Goal: Task Accomplishment & Management: Complete application form

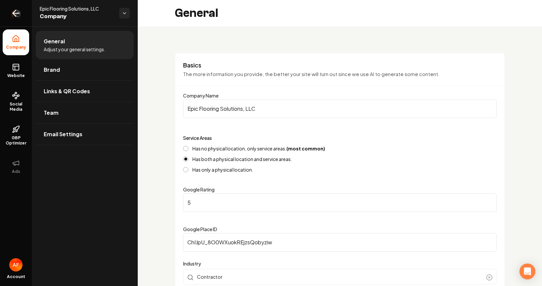
scroll to position [61, 0]
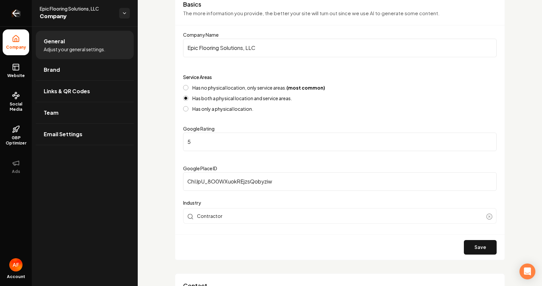
click at [7, 16] on link "Return to dashboard" at bounding box center [16, 13] width 32 height 26
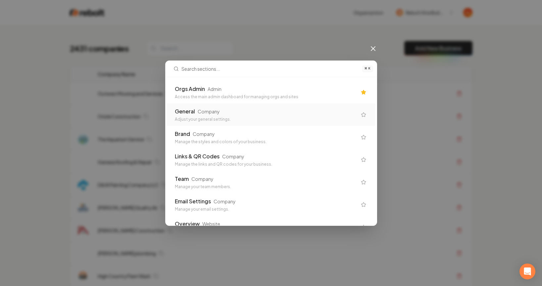
click at [254, 100] on div "Orgs Admin Admin Access the main admin dashboard for managing orgs and sites" at bounding box center [271, 92] width 209 height 23
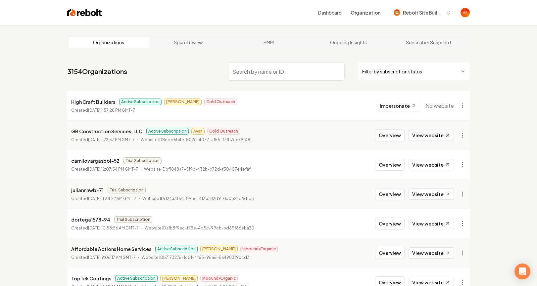
click at [429, 138] on link "View website" at bounding box center [431, 135] width 45 height 11
click at [391, 70] on html "Dashboard Organization Rebolt Site Builder Organizations Spam Review SMM Ongoin…" at bounding box center [268, 143] width 537 height 286
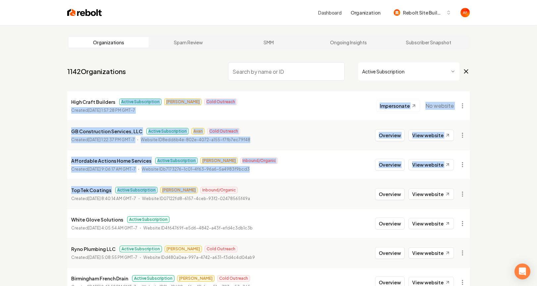
drag, startPoint x: 157, startPoint y: 95, endPoint x: 229, endPoint y: 180, distance: 110.7
click at [229, 180] on li "TopTek Coatings Active Subscription [PERSON_NAME] Inbound/Organic Created [DATE…" at bounding box center [268, 193] width 403 height 29
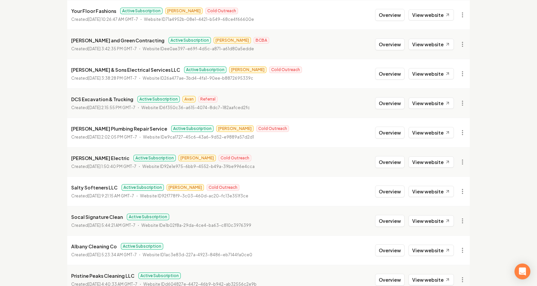
scroll to position [327, 0]
click at [418, 104] on link "View website" at bounding box center [431, 102] width 45 height 11
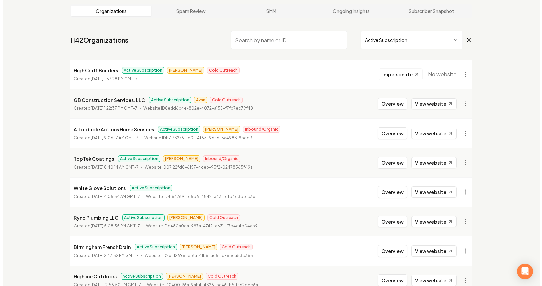
scroll to position [0, 0]
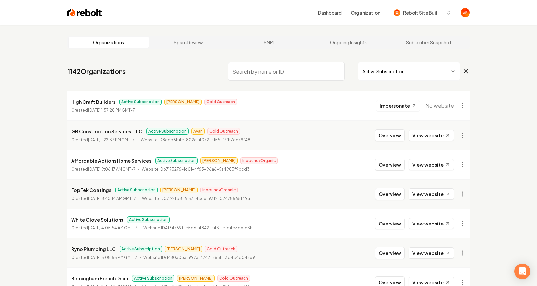
click at [337, 84] on nav "1142 Organizations Active Subscription" at bounding box center [268, 74] width 403 height 29
click at [305, 60] on nav "1142 Organizations Active Subscription" at bounding box center [268, 74] width 403 height 29
click at [300, 67] on input "search" at bounding box center [286, 71] width 117 height 19
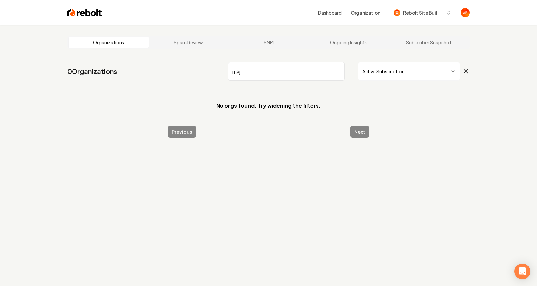
click at [282, 79] on input "mkj" at bounding box center [286, 71] width 117 height 19
click at [270, 77] on input "mkj" at bounding box center [286, 71] width 117 height 19
type input "mk"
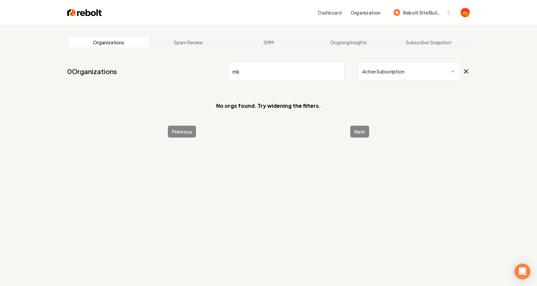
click at [80, 16] on img at bounding box center [84, 12] width 35 height 9
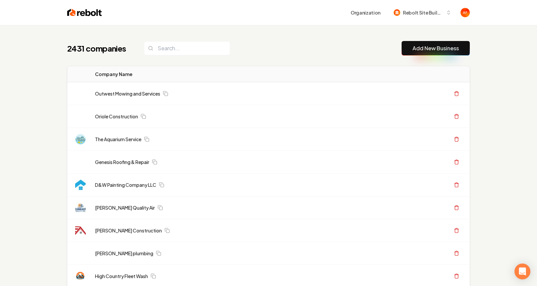
click at [281, 77] on th "Company Name" at bounding box center [229, 74] width 278 height 16
click at [165, 47] on input "search" at bounding box center [187, 48] width 86 height 14
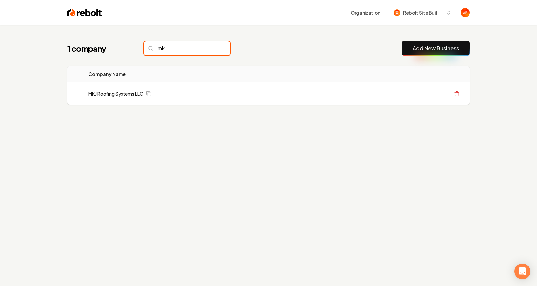
type input "mk"
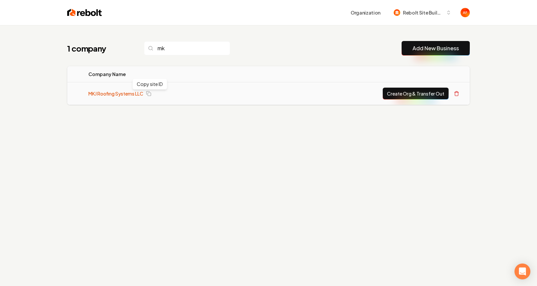
click at [127, 91] on link "MKJ Roofing Systems LLC" at bounding box center [115, 93] width 55 height 7
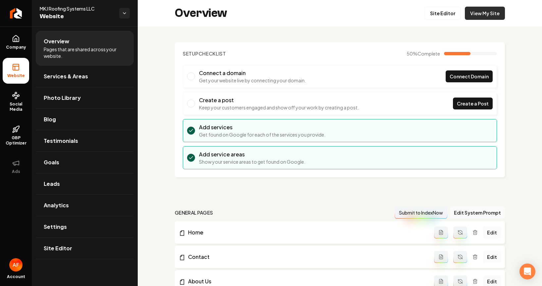
click at [480, 10] on link "View My Site" at bounding box center [485, 13] width 40 height 13
click at [444, 16] on link "Site Editor" at bounding box center [443, 13] width 36 height 13
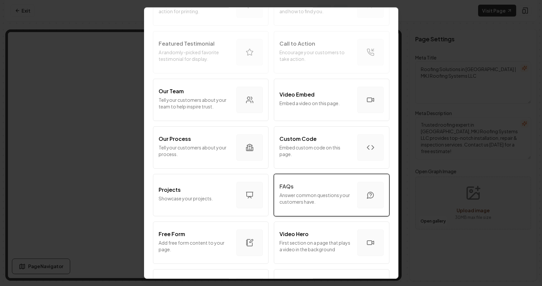
scroll to position [180, 0]
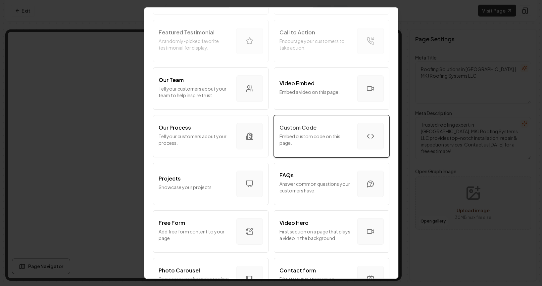
click at [322, 123] on button "Custom Code Embed custom code on this page." at bounding box center [332, 136] width 116 height 42
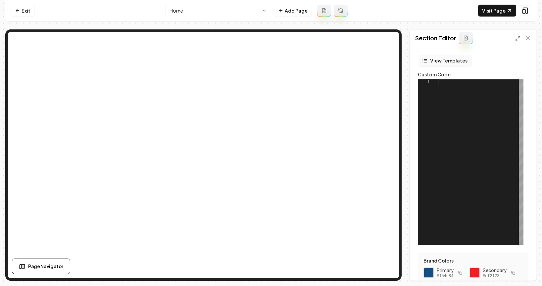
click at [441, 65] on div "View Templates Custom Code 1" at bounding box center [473, 150] width 111 height 190
click at [441, 65] on button "View Templates" at bounding box center [445, 61] width 54 height 12
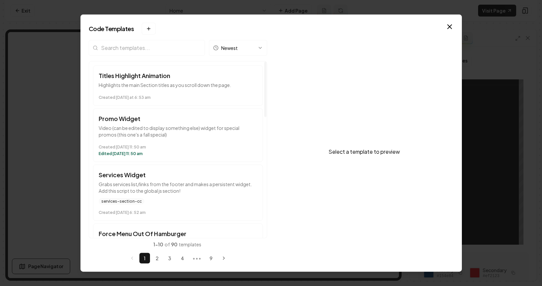
click at [150, 71] on h3 "Titles Highlight Animation" at bounding box center [178, 75] width 159 height 9
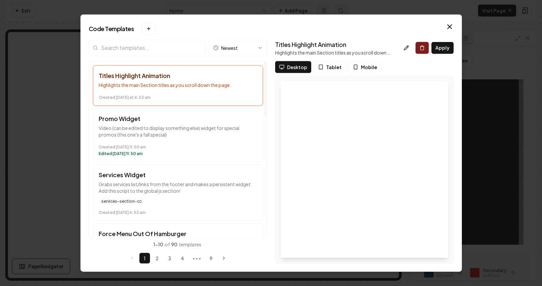
click at [148, 54] on input "search" at bounding box center [147, 48] width 116 height 16
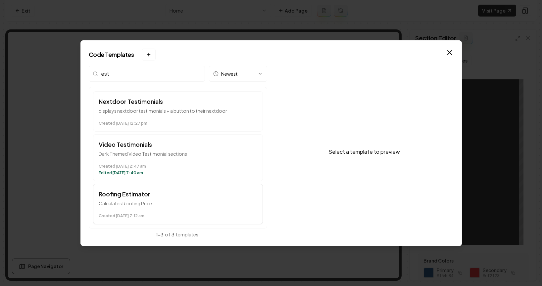
type input "est"
click at [129, 205] on p "Calculates Roofing Price" at bounding box center [178, 203] width 159 height 7
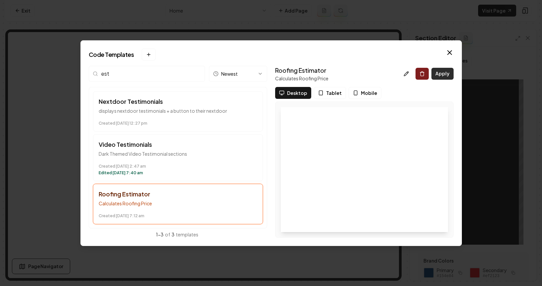
click at [449, 74] on button "Apply" at bounding box center [442, 74] width 22 height 12
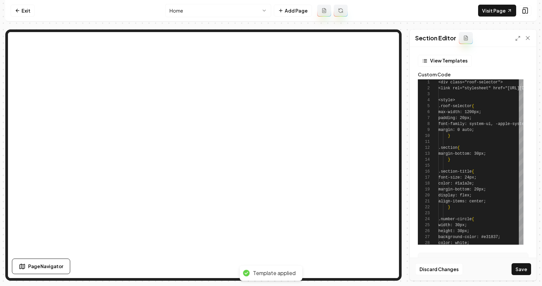
type textarea "*********"
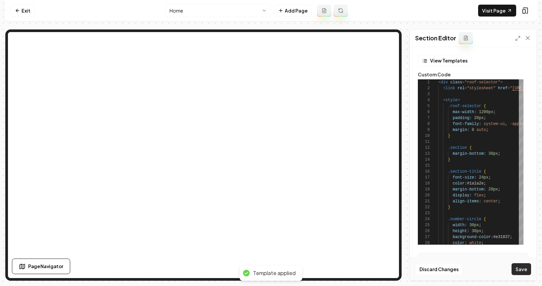
click at [517, 274] on button "Save" at bounding box center [522, 270] width 20 height 12
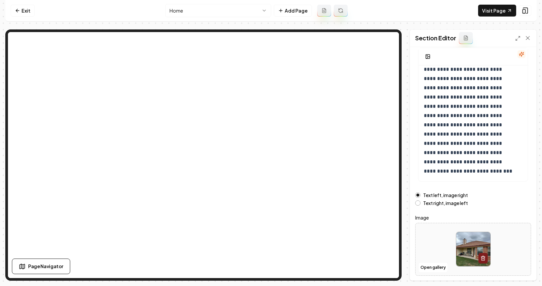
scroll to position [71, 0]
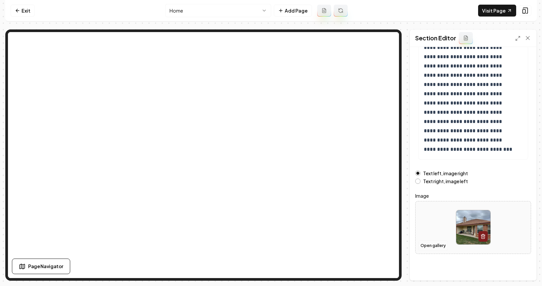
click at [444, 242] on button "Open gallery" at bounding box center [433, 246] width 30 height 11
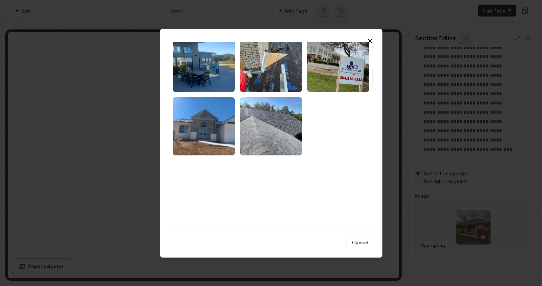
scroll to position [573, 0]
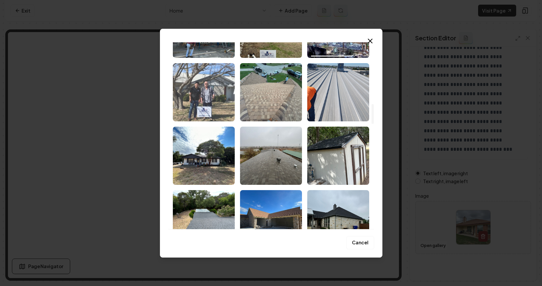
click at [211, 93] on img "Select image image_67c5fa30432c476416c8f151.jpeg" at bounding box center [204, 92] width 62 height 58
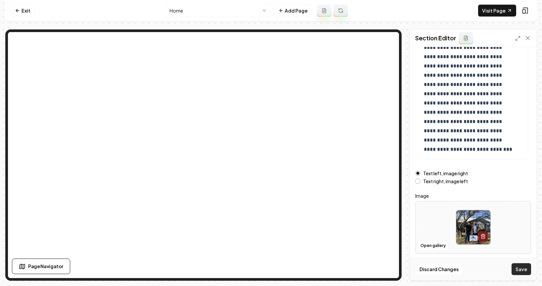
click at [522, 270] on button "Save" at bounding box center [522, 270] width 20 height 12
click at [429, 250] on button "Open gallery" at bounding box center [433, 246] width 30 height 11
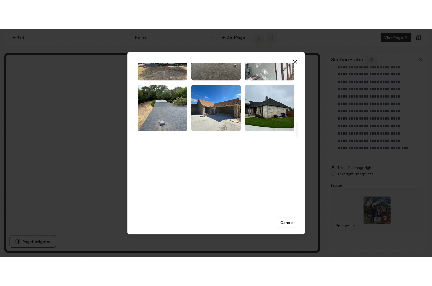
scroll to position [685, 0]
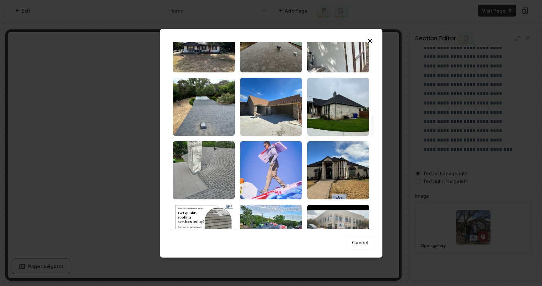
click at [279, 156] on img "Select image image_67c5fa37432c476416c9129b.jpeg" at bounding box center [271, 170] width 62 height 58
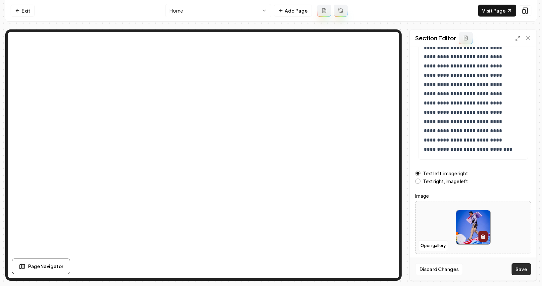
click at [527, 265] on button "Save" at bounding box center [522, 270] width 20 height 12
click at [496, 7] on link "Visit Page" at bounding box center [497, 11] width 38 height 12
click at [28, 12] on link "Exit" at bounding box center [23, 11] width 24 height 12
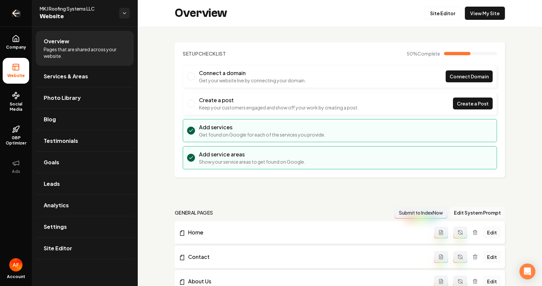
click at [10, 12] on link "Return to dashboard" at bounding box center [16, 13] width 32 height 26
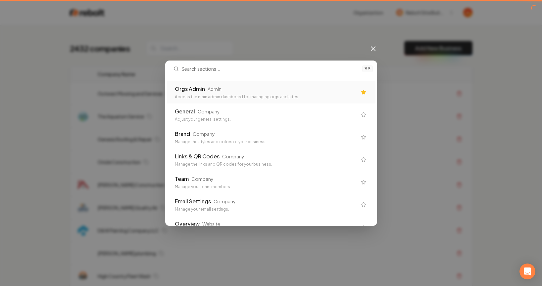
click at [279, 89] on div "Orgs Admin Admin" at bounding box center [266, 89] width 182 height 8
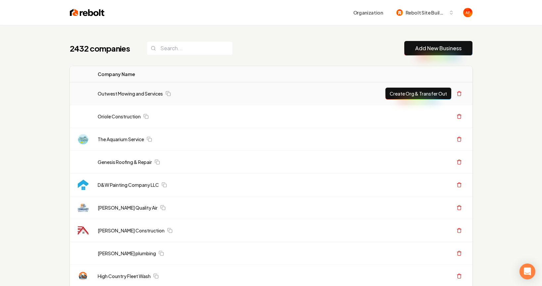
click at [276, 95] on div "Outwest Mowing and Services" at bounding box center [232, 93] width 269 height 7
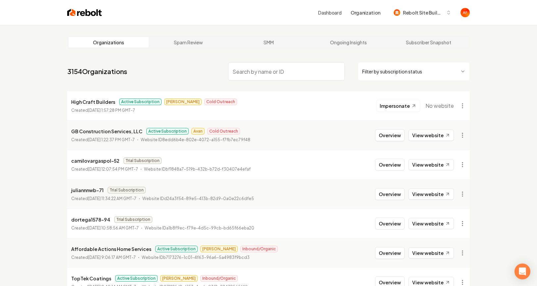
click at [79, 9] on img at bounding box center [84, 12] width 35 height 9
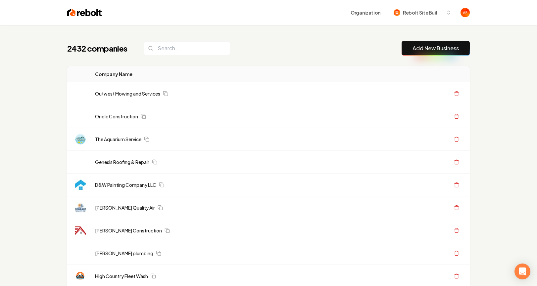
click at [425, 51] on link "Add New Business" at bounding box center [436, 48] width 46 height 8
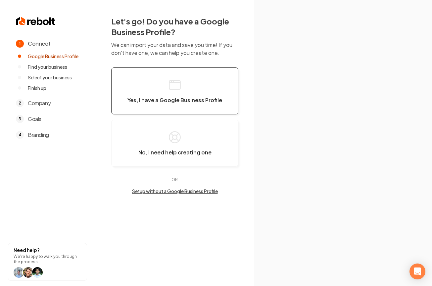
click at [189, 86] on button "Yes, I have a Google Business Profile" at bounding box center [174, 91] width 127 height 47
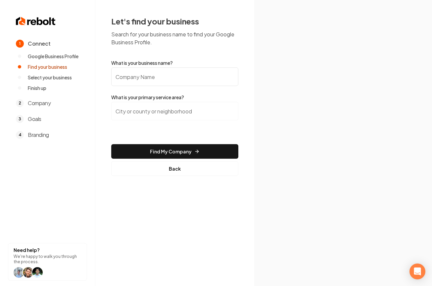
click at [135, 80] on input "What is your business name?" at bounding box center [174, 77] width 127 height 19
paste input "Rapid Restoration"
type input "Rapid Restoration"
click at [140, 108] on input "search" at bounding box center [174, 111] width 127 height 19
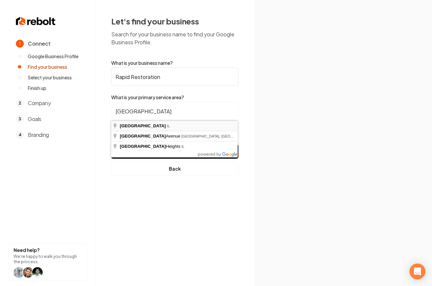
type input "[GEOGRAPHIC_DATA], [GEOGRAPHIC_DATA]"
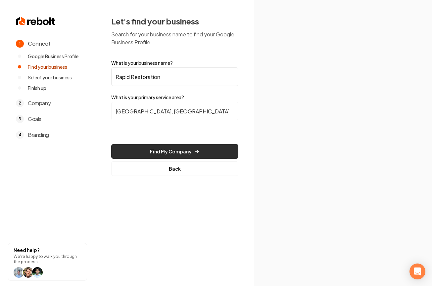
click at [179, 152] on button "Find My Company" at bounding box center [174, 151] width 127 height 15
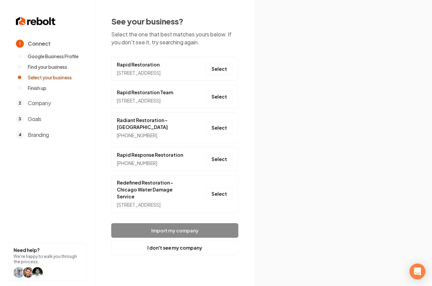
click at [169, 269] on div "See your business? Select the one that best matches yours below. If you don't s…" at bounding box center [174, 135] width 159 height 271
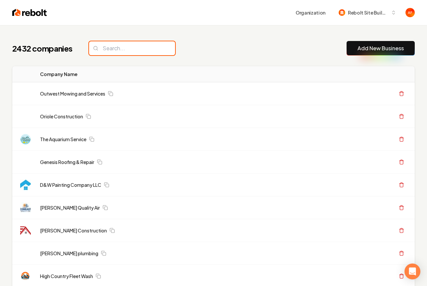
click at [135, 53] on input "search" at bounding box center [132, 48] width 86 height 14
click at [121, 49] on input "search" at bounding box center [132, 48] width 86 height 14
drag, startPoint x: 124, startPoint y: 44, endPoint x: 124, endPoint y: 48, distance: 3.7
click at [124, 45] on input "search" at bounding box center [132, 48] width 86 height 14
click at [124, 48] on input "search" at bounding box center [132, 48] width 86 height 14
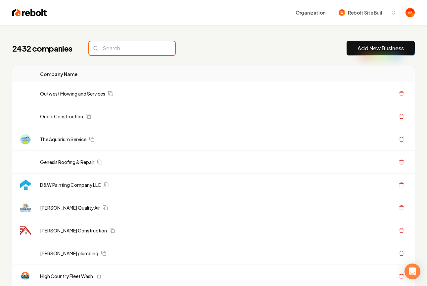
paste input "Rapid Restoration"
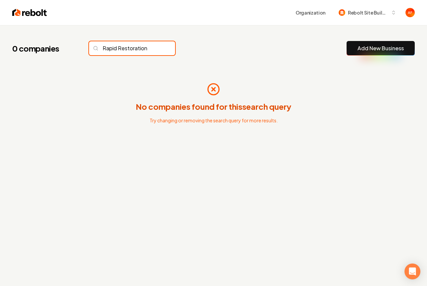
type input "Rapid Restoration"
click at [395, 49] on link "Add New Business" at bounding box center [381, 48] width 46 height 8
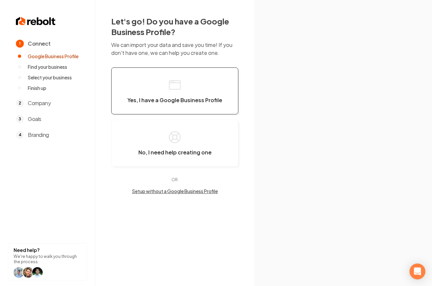
click at [179, 84] on icon "button" at bounding box center [174, 84] width 13 height 13
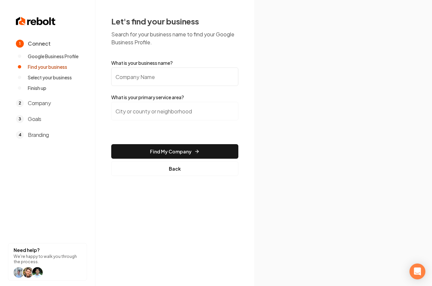
click at [175, 84] on input "What is your business name?" at bounding box center [174, 77] width 127 height 19
paste input "Rapid Restoration"
click at [174, 83] on input "Rapid Restoration" at bounding box center [174, 77] width 127 height 19
type input "Rapid Restoration"
click at [175, 108] on input "search" at bounding box center [174, 111] width 127 height 19
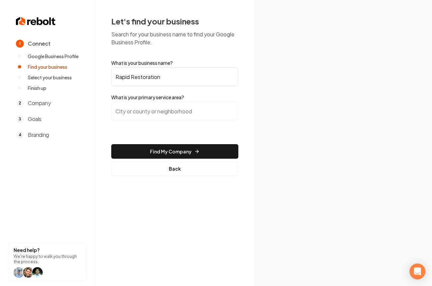
click at [128, 113] on input "search" at bounding box center [174, 111] width 127 height 19
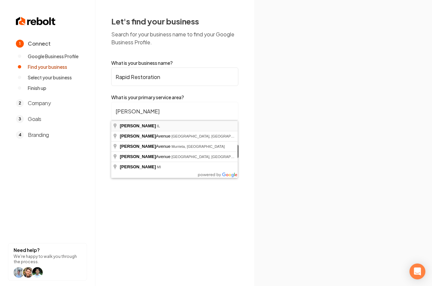
type input "[PERSON_NAME], [GEOGRAPHIC_DATA]"
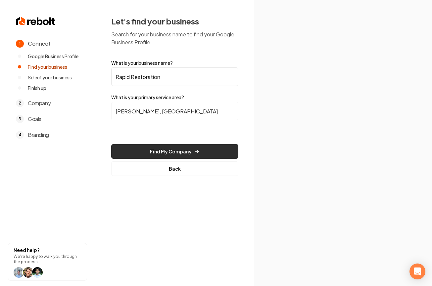
click at [161, 150] on button "Find My Company" at bounding box center [174, 151] width 127 height 15
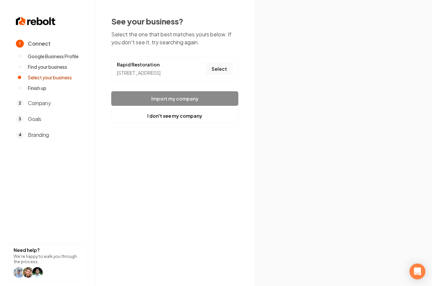
click at [217, 73] on button "Select" at bounding box center [219, 69] width 27 height 12
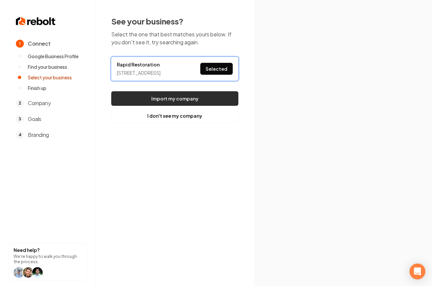
click at [198, 106] on button "Import my company" at bounding box center [174, 98] width 127 height 15
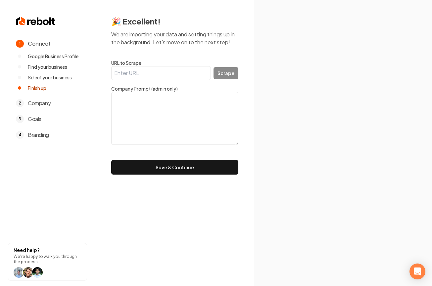
click at [128, 71] on input "URL to Scrape" at bounding box center [161, 73] width 100 height 14
paste input "[URL][DOMAIN_NAME]"
type input "[URL][DOMAIN_NAME]"
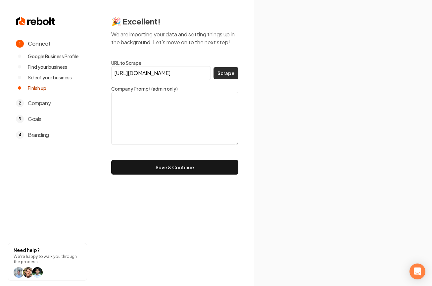
drag, startPoint x: 243, startPoint y: 73, endPoint x: 237, endPoint y: 73, distance: 5.6
click at [240, 73] on div "🎉 Excellent! We are importing your data and setting things up in the background…" at bounding box center [174, 95] width 159 height 191
click at [232, 73] on button "Scrape" at bounding box center [226, 73] width 25 height 12
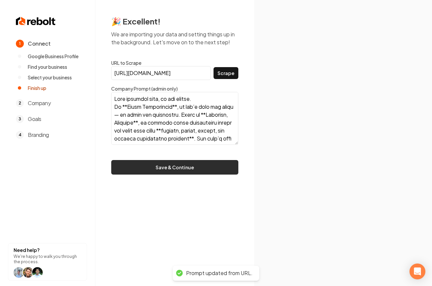
click at [200, 166] on button "Save & Continue" at bounding box center [174, 167] width 127 height 15
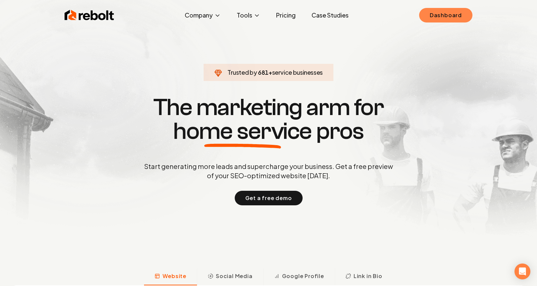
click at [429, 17] on link "Dashboard" at bounding box center [445, 15] width 53 height 15
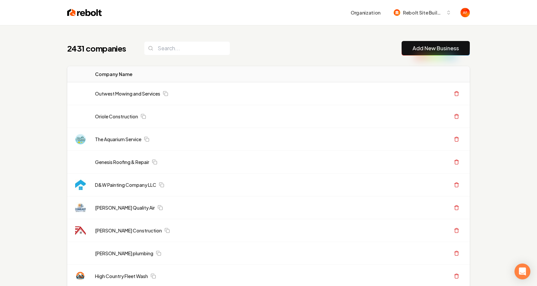
drag, startPoint x: 518, startPoint y: 58, endPoint x: 539, endPoint y: 53, distance: 22.0
click at [193, 48] on input "search" at bounding box center [187, 48] width 86 height 14
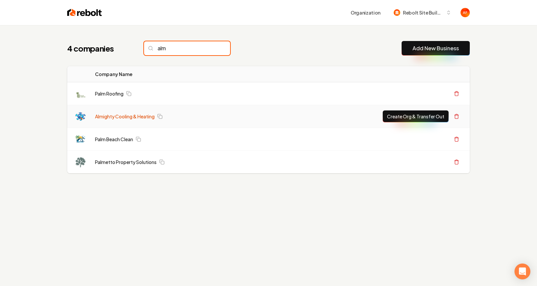
type input "alm"
click at [115, 116] on link "Almighty Cooling & Heating" at bounding box center [125, 116] width 60 height 7
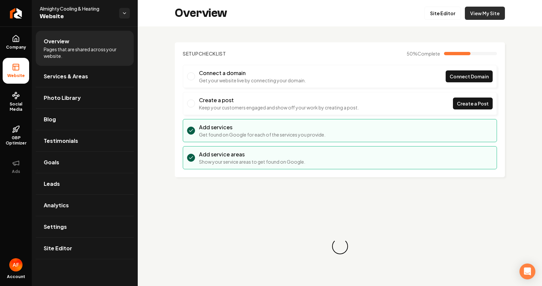
click at [480, 7] on link "View My Site" at bounding box center [485, 13] width 40 height 13
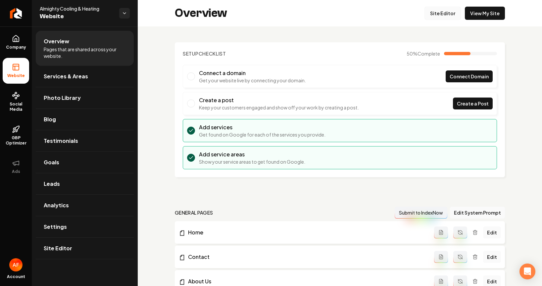
click at [437, 16] on link "Site Editor" at bounding box center [443, 13] width 36 height 13
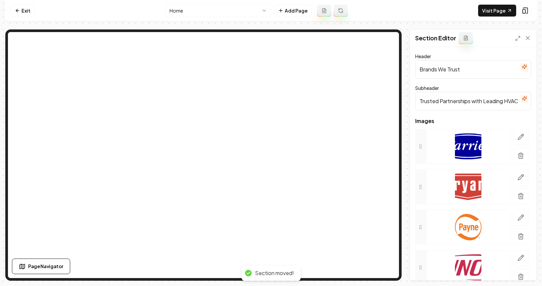
click at [445, 102] on input "Trusted Partnerships with Leading HVAC Brands for Your Comfort" at bounding box center [473, 101] width 116 height 19
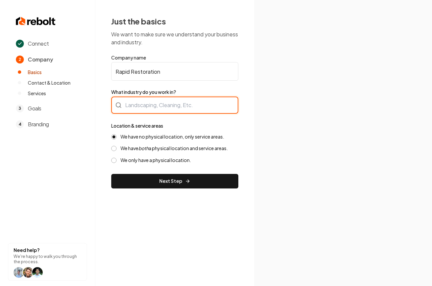
click at [156, 106] on div at bounding box center [174, 105] width 127 height 17
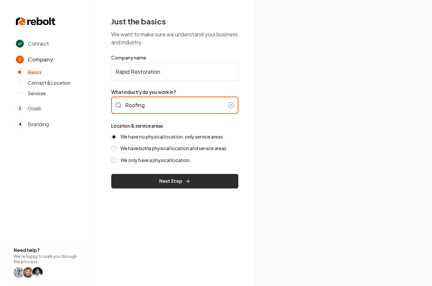
type input "Roofing"
click at [166, 188] on button "Next Step" at bounding box center [174, 181] width 127 height 15
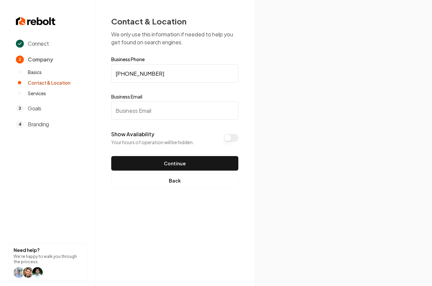
click at [172, 118] on input "Business Email" at bounding box center [174, 110] width 127 height 19
type input "Test@test.com"
click at [111, 156] on button "Continue" at bounding box center [174, 163] width 127 height 15
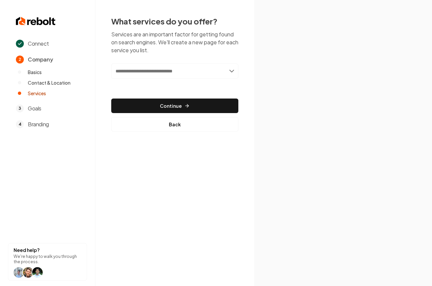
click at [235, 66] on input "text" at bounding box center [174, 71] width 127 height 15
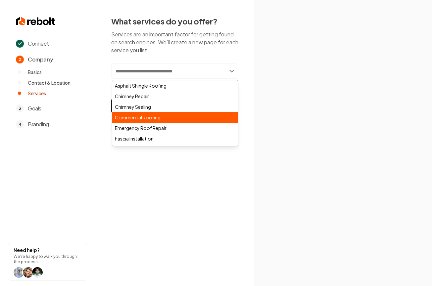
click at [148, 115] on div "Commercial Roofing" at bounding box center [175, 117] width 126 height 11
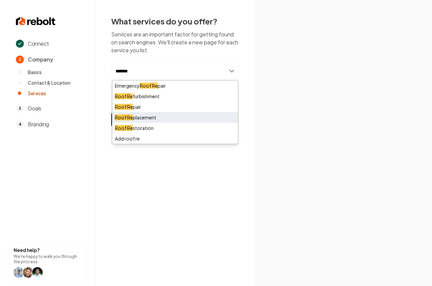
type input "*******"
click at [137, 118] on div "Roof Re placement" at bounding box center [175, 117] width 126 height 11
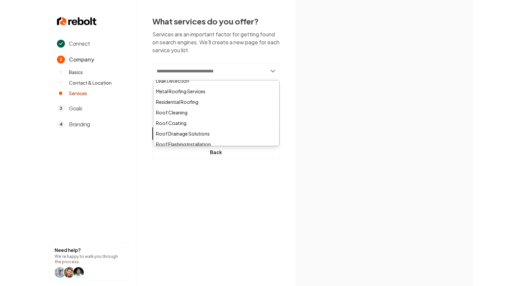
scroll to position [155, 0]
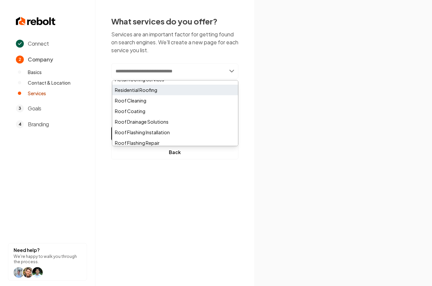
click at [138, 90] on div "Residential Roofing" at bounding box center [175, 90] width 126 height 11
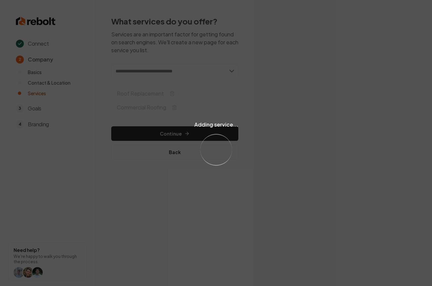
click at [183, 133] on div "Adding service... Loading..." at bounding box center [216, 143] width 432 height 286
click at [184, 135] on div "Adding service... Loading..." at bounding box center [216, 143] width 432 height 286
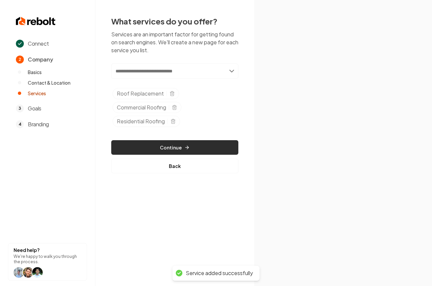
click at [202, 144] on button "Continue" at bounding box center [174, 147] width 127 height 15
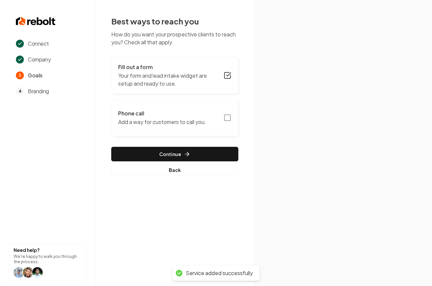
click at [224, 114] on icon "button" at bounding box center [228, 118] width 8 height 8
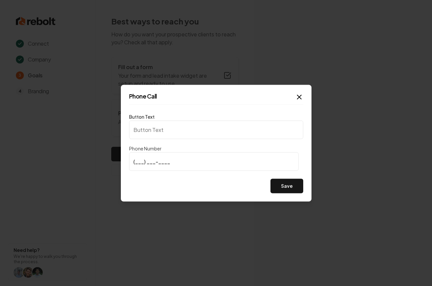
type input "Call us"
type input "(708) 986-6437"
click at [277, 189] on button "Save" at bounding box center [287, 186] width 33 height 15
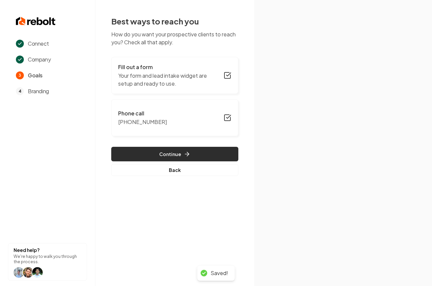
click at [129, 150] on button "Continue" at bounding box center [174, 154] width 127 height 15
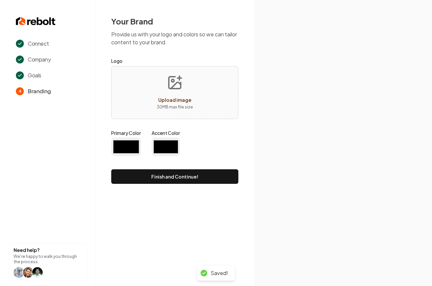
type input "#194d33"
type input "#70be00"
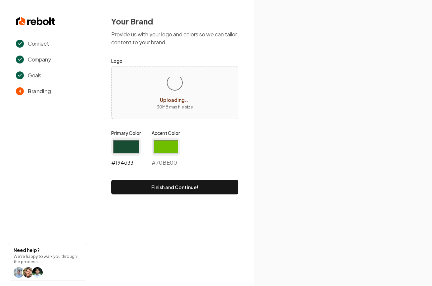
click at [130, 138] on input "#194d33" at bounding box center [126, 147] width 30 height 19
type input "#187cfd"
drag, startPoint x: 205, startPoint y: 135, endPoint x: 174, endPoint y: 140, distance: 31.5
click at [205, 135] on div "Primary Color #187cfd #187cfd Accent Color #70be00 #70BE00" at bounding box center [174, 150] width 127 height 40
click at [170, 142] on input "#70be00" at bounding box center [166, 147] width 28 height 19
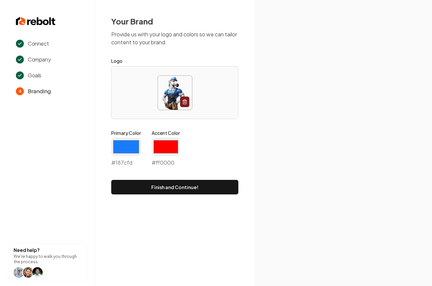
type input "#ff0000"
click at [246, 129] on div "Your Brand Provide us with your logo and colors so we can tailor content to you…" at bounding box center [174, 105] width 159 height 211
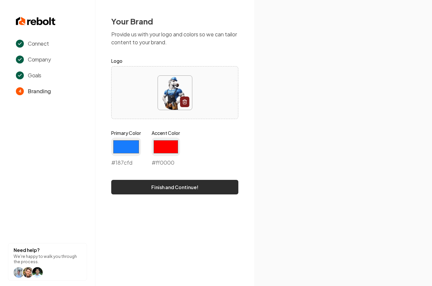
click at [217, 194] on button "Finish and Continue!" at bounding box center [174, 187] width 127 height 15
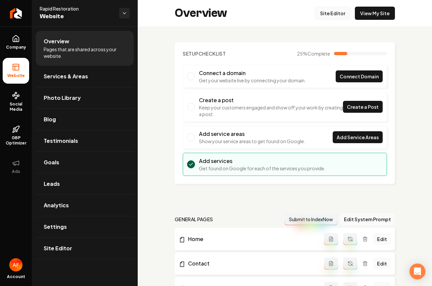
click at [328, 12] on link "Site Editor" at bounding box center [333, 13] width 36 height 13
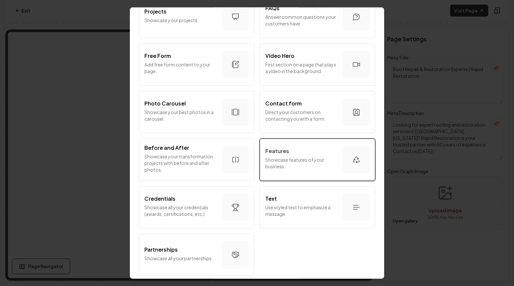
scroll to position [352, 0]
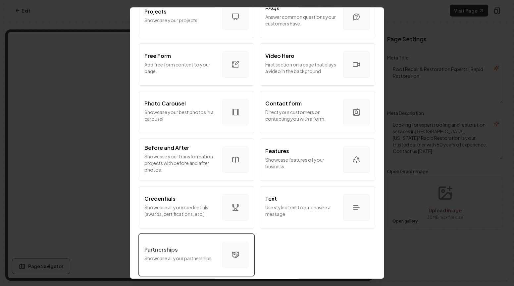
drag, startPoint x: 215, startPoint y: 195, endPoint x: 210, endPoint y: 248, distance: 52.9
click at [210, 248] on div "Partnerships" at bounding box center [180, 250] width 73 height 8
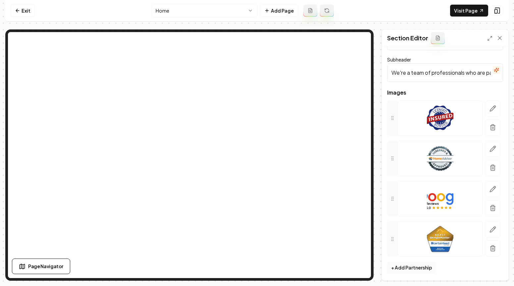
scroll to position [30, 0]
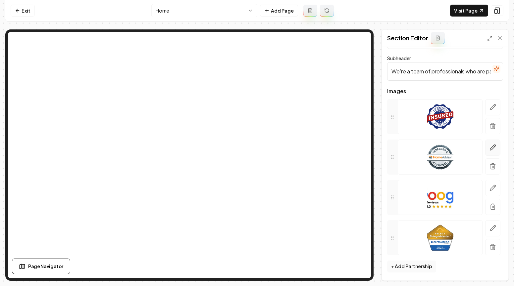
click at [432, 146] on icon "button" at bounding box center [493, 148] width 6 height 6
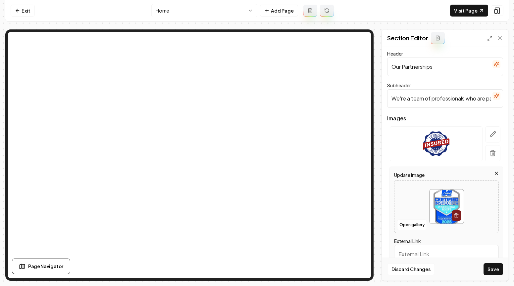
scroll to position [0, 0]
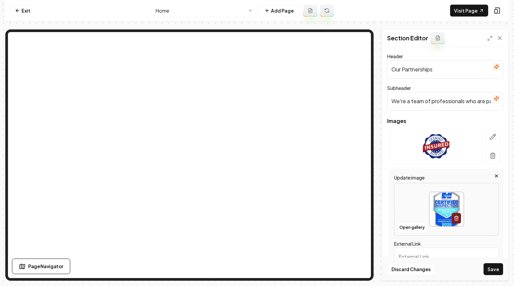
click at [424, 103] on input "We're a team of professionals who are passionate about what we do." at bounding box center [445, 101] width 116 height 19
click at [432, 101] on input "We're a team of professionals who are passionate about what we do." at bounding box center [445, 101] width 116 height 19
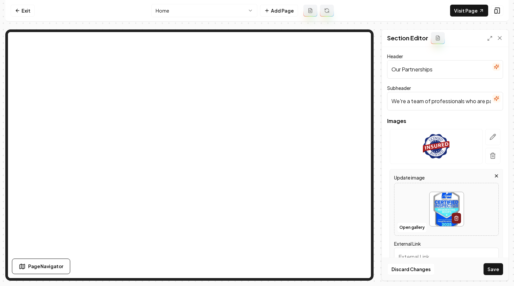
click at [432, 101] on input "We're a team of professionals who are passionate about what we do." at bounding box center [445, 101] width 116 height 19
click at [410, 75] on input "Our Partnerships" at bounding box center [445, 69] width 116 height 19
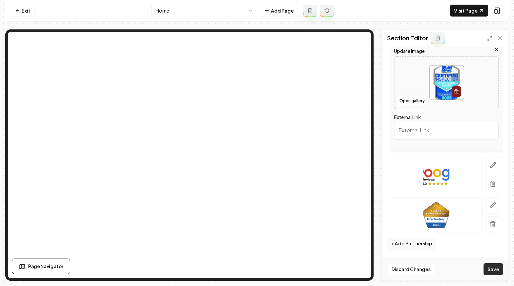
click at [432, 269] on button "Save" at bounding box center [493, 270] width 20 height 12
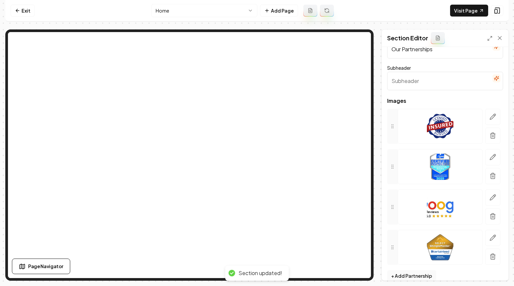
scroll to position [0, 0]
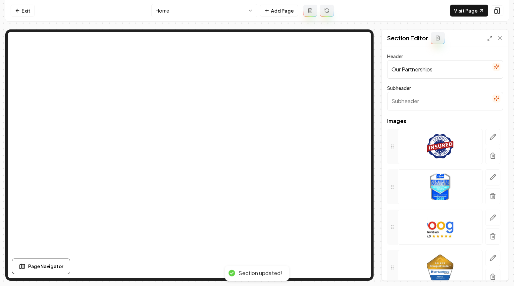
click at [418, 69] on input "Our Partnerships" at bounding box center [445, 69] width 116 height 19
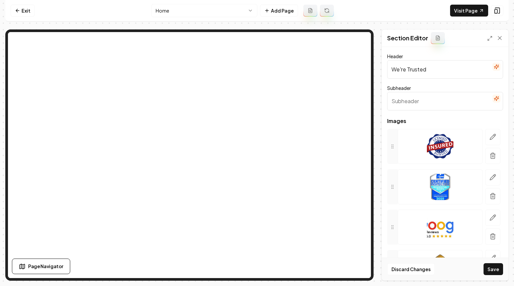
type input "We're Trusted"
click at [432, 264] on button "Save" at bounding box center [493, 270] width 20 height 12
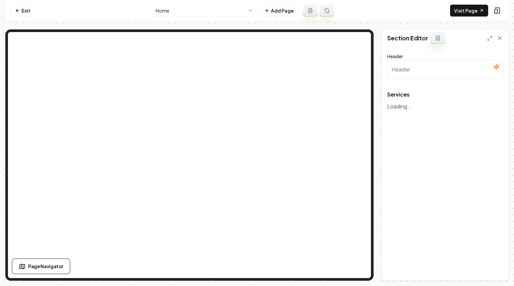
type input "Comprehensive Restoration Services"
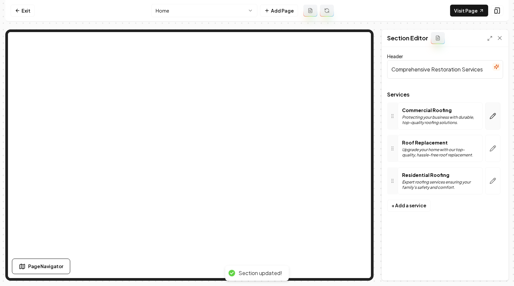
click at [432, 123] on button "button" at bounding box center [492, 116] width 15 height 27
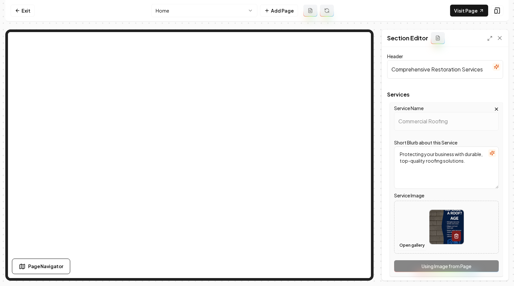
click at [415, 245] on button "Open gallery" at bounding box center [412, 245] width 30 height 11
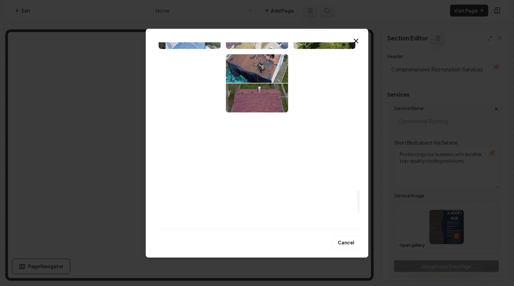
scroll to position [1357, 0]
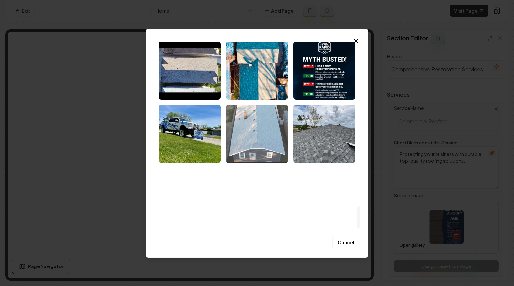
click at [275, 127] on img "Select image image_68cc8aa15c7cd75eb8daa8a5.jpeg" at bounding box center [257, 134] width 62 height 58
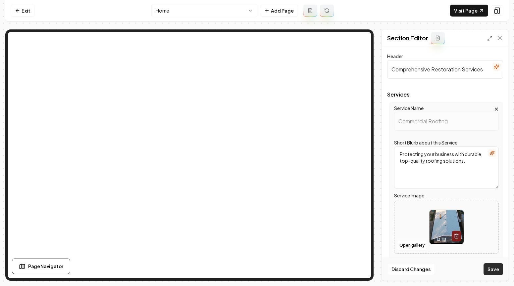
click at [432, 271] on button "Save" at bounding box center [493, 270] width 20 height 12
click at [422, 248] on button "Open gallery" at bounding box center [412, 245] width 30 height 11
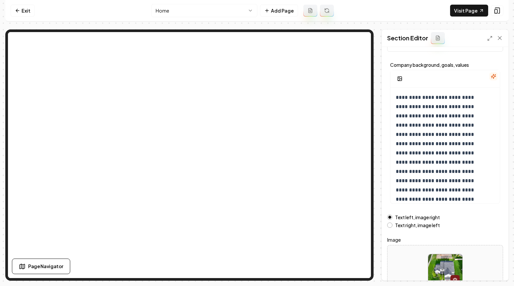
scroll to position [68, 0]
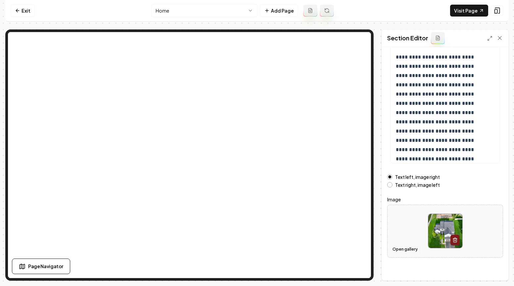
click at [407, 250] on button "Open gallery" at bounding box center [405, 249] width 30 height 11
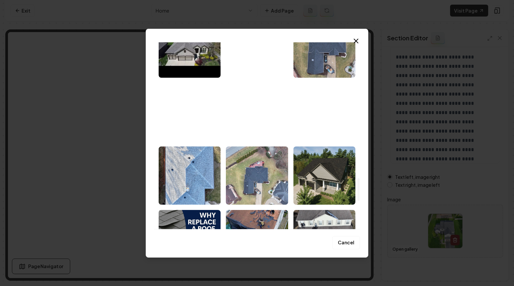
scroll to position [1357, 0]
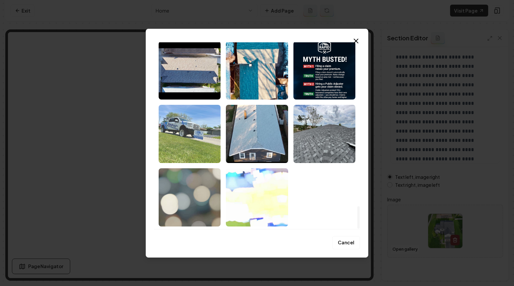
click at [202, 134] on img "Select image image_68cc8aa15c7cd75eb8daad64.jpeg" at bounding box center [190, 134] width 62 height 58
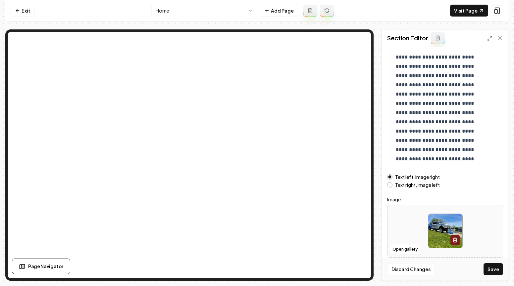
click at [432, 267] on button "Save" at bounding box center [493, 270] width 20 height 12
click at [25, 16] on link "Exit" at bounding box center [23, 11] width 24 height 12
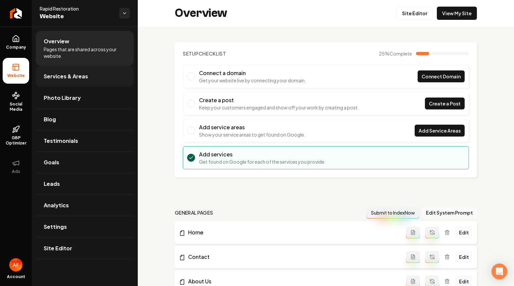
click at [72, 77] on span "Services & Areas" at bounding box center [66, 77] width 44 height 8
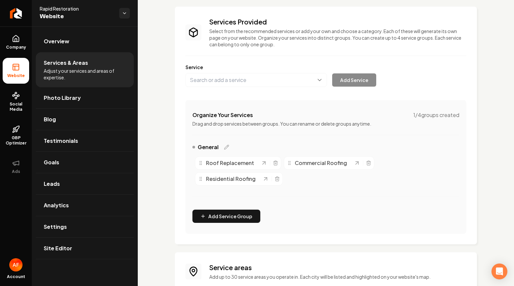
scroll to position [104, 0]
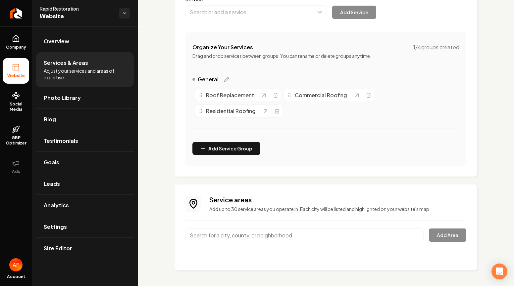
click at [254, 238] on input "Main content area" at bounding box center [304, 236] width 238 height 14
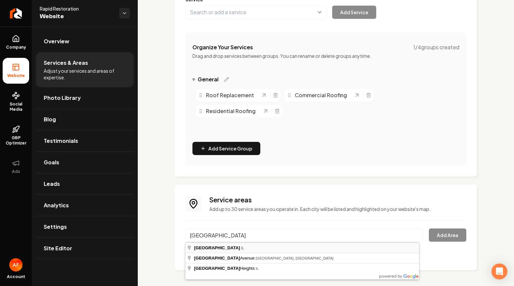
type input "[GEOGRAPHIC_DATA], [GEOGRAPHIC_DATA]"
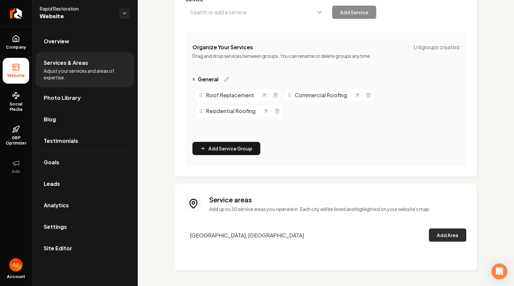
click at [432, 234] on button "Add Area" at bounding box center [447, 235] width 37 height 13
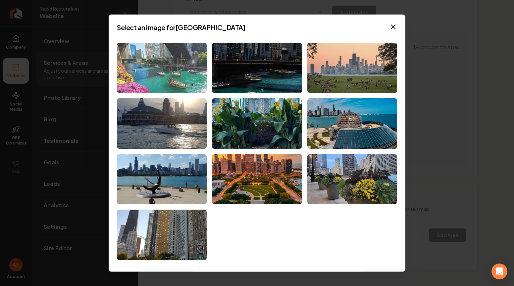
click at [174, 63] on img at bounding box center [162, 67] width 90 height 51
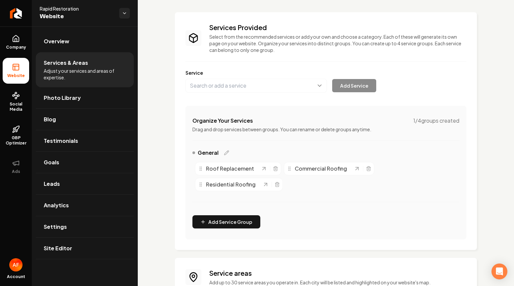
scroll to position [0, 0]
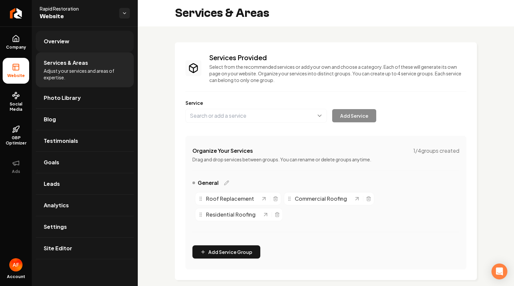
drag, startPoint x: 18, startPoint y: 69, endPoint x: 69, endPoint y: 40, distance: 58.3
click at [18, 68] on icon at bounding box center [16, 67] width 8 height 8
click at [69, 40] on link "Overview" at bounding box center [85, 41] width 98 height 21
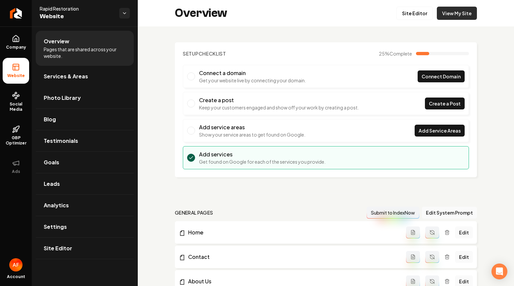
click at [432, 17] on link "View My Site" at bounding box center [457, 13] width 40 height 13
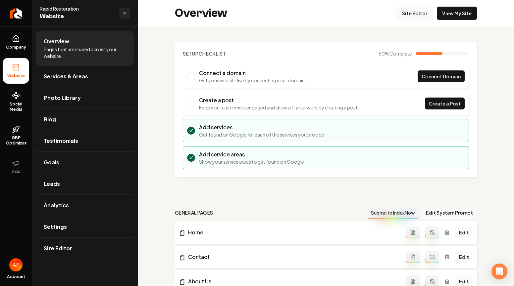
click at [402, 17] on link "Site Editor" at bounding box center [414, 13] width 36 height 13
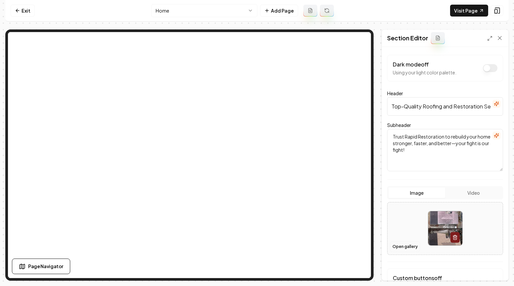
click at [400, 250] on button "Open gallery" at bounding box center [405, 247] width 30 height 11
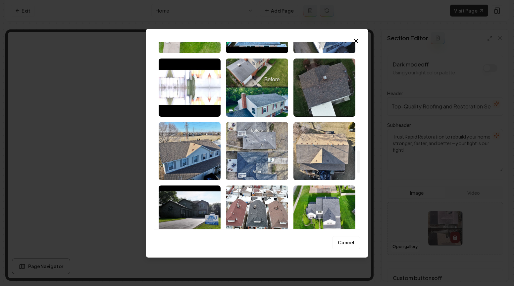
scroll to position [1031, 0]
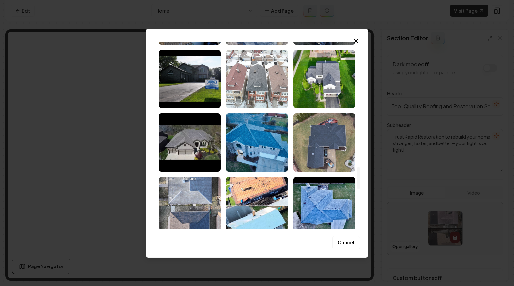
click at [258, 100] on img "Select image image_68cc8aa25c7cd75eb8dabb93.jpeg" at bounding box center [257, 79] width 62 height 58
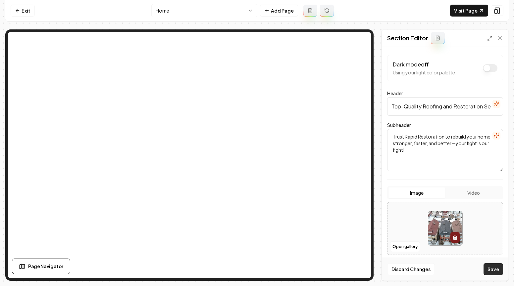
click at [432, 272] on button "Save" at bounding box center [493, 270] width 20 height 12
click at [409, 242] on button "Open gallery" at bounding box center [405, 247] width 30 height 11
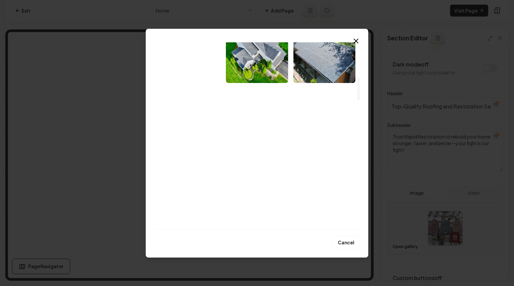
scroll to position [148, 0]
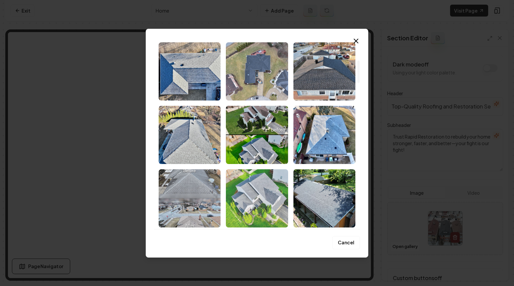
click at [271, 193] on img "Select image image_68cc8aa65c7cd75eb8dad922.jpeg" at bounding box center [257, 199] width 62 height 58
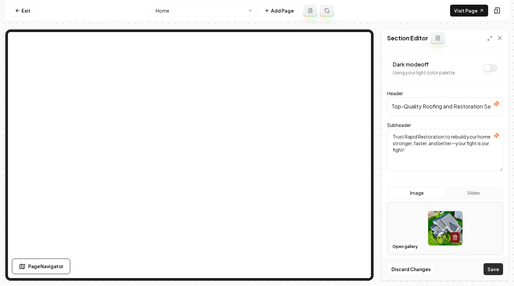
click at [432, 270] on button "Save" at bounding box center [493, 270] width 20 height 12
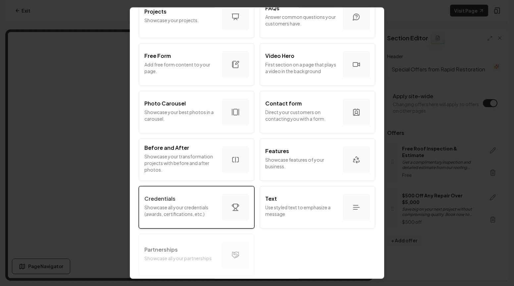
scroll to position [215, 0]
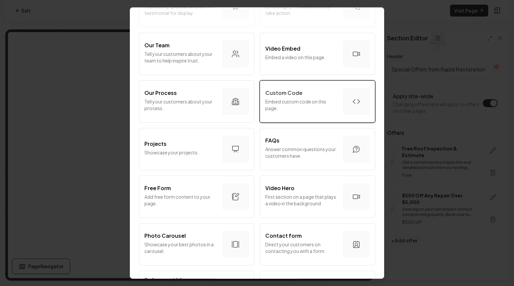
click at [319, 116] on button "Custom Code Embed custom code on this page." at bounding box center [318, 101] width 116 height 42
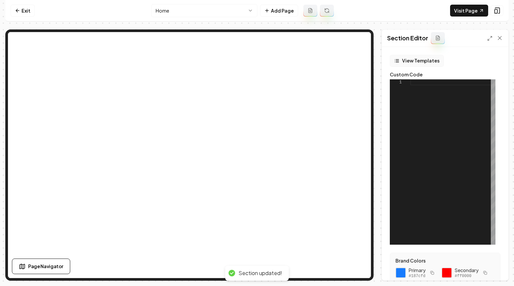
click at [402, 63] on button "View Templates" at bounding box center [417, 61] width 54 height 12
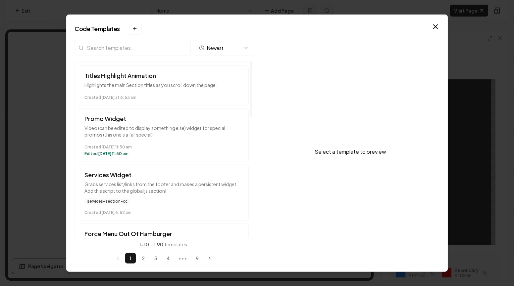
click at [149, 48] on input "search" at bounding box center [133, 48] width 116 height 16
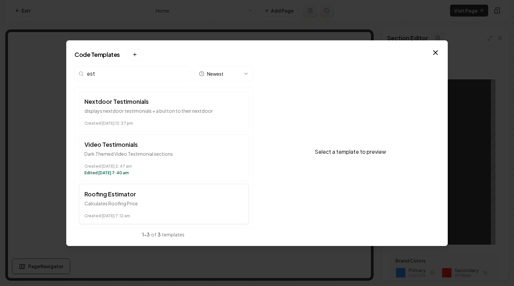
type input "est"
click at [116, 220] on button "Roofing Estimator Calculates Roofing Price Created [DATE] 7:12 am" at bounding box center [164, 204] width 170 height 40
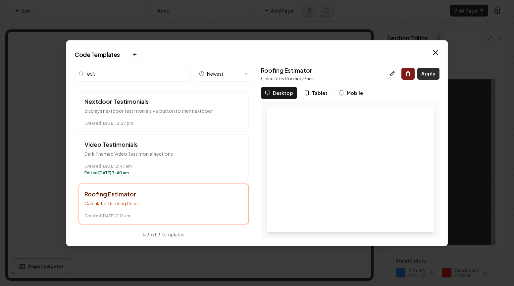
click at [428, 74] on button "Apply" at bounding box center [428, 74] width 22 height 12
type textarea "*********"
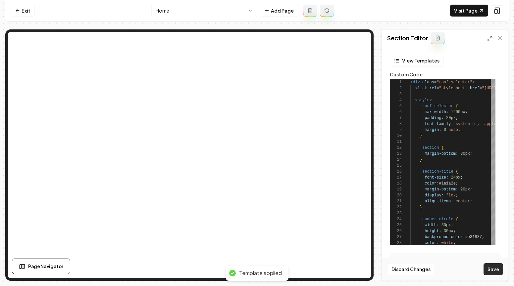
click at [432, 269] on button "Save" at bounding box center [493, 270] width 20 height 12
click at [14, 6] on link "Exit" at bounding box center [23, 11] width 24 height 12
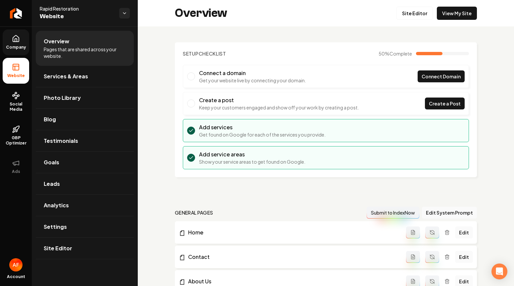
click at [18, 42] on icon at bounding box center [16, 39] width 8 height 8
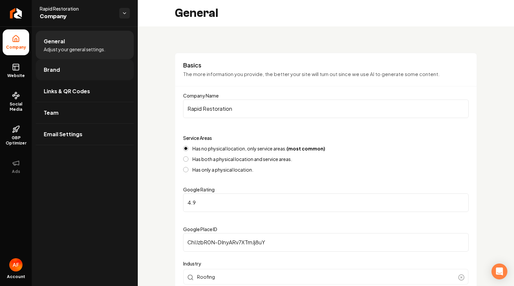
click at [71, 69] on link "Brand" at bounding box center [85, 69] width 98 height 21
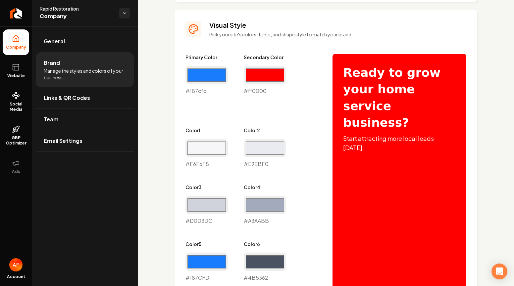
scroll to position [324, 0]
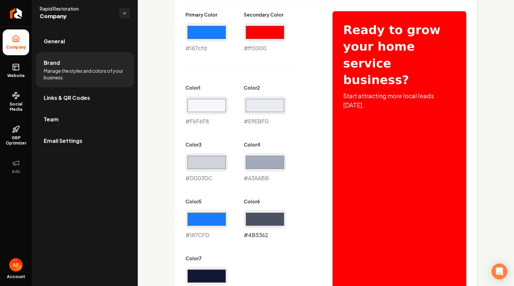
click at [272, 219] on input "#4b5362" at bounding box center [265, 219] width 42 height 19
click at [244, 176] on div "#a3aabb #A3AABB" at bounding box center [265, 167] width 42 height 29
click at [272, 213] on input "#4b5362" at bounding box center [265, 219] width 42 height 19
type input "#197cfd"
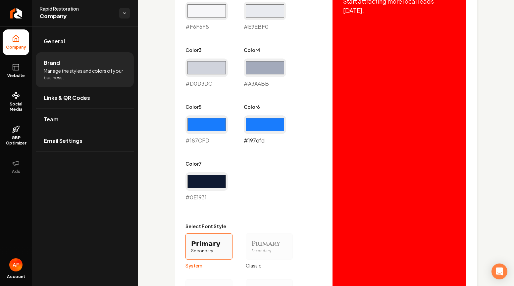
scroll to position [551, 0]
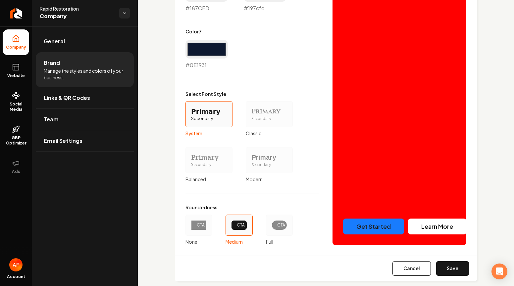
drag, startPoint x: 290, startPoint y: 224, endPoint x: 284, endPoint y: 225, distance: 5.7
click at [288, 225] on div "Roundedness CTA None CTA Medium CTA Full" at bounding box center [252, 224] width 134 height 41
click at [281, 225] on div "CTA" at bounding box center [279, 225] width 4 height 5
click at [271, 225] on button "CTA Full" at bounding box center [268, 225] width 5 height 5
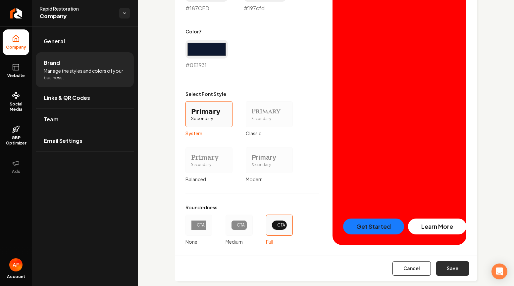
click at [432, 273] on button "Save" at bounding box center [452, 269] width 33 height 15
type input "#f6f6f8"
type input "#e9ebf0"
type input "#d0d3dc"
type input "#a3aabb"
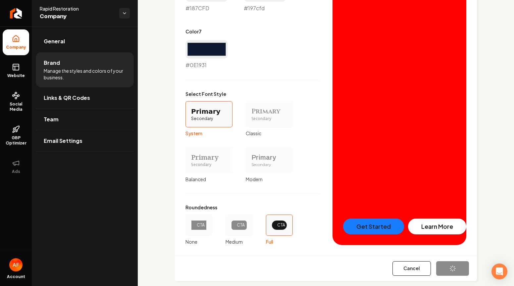
type input "#187cfd"
type input "#0e1931"
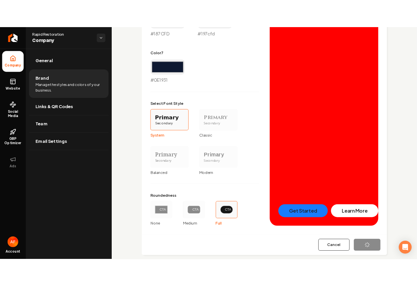
scroll to position [536, 0]
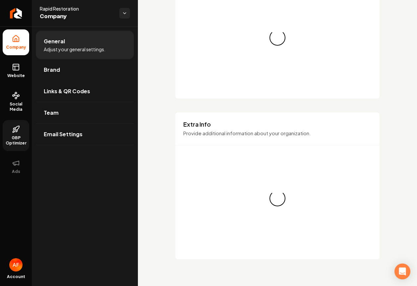
scroll to position [536, 0]
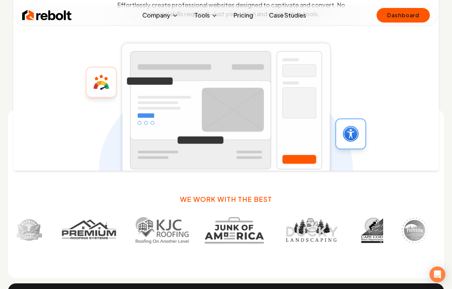
scroll to position [413, 0]
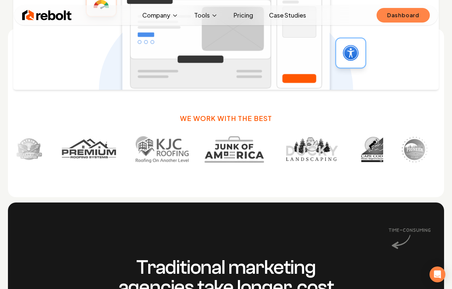
click at [391, 15] on link "Dashboard" at bounding box center [403, 15] width 53 height 15
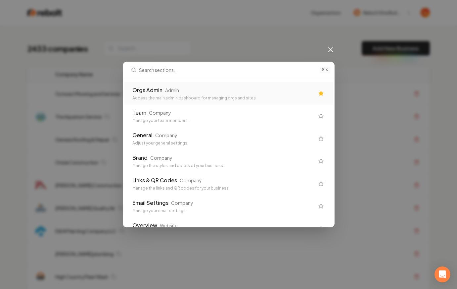
click at [203, 85] on div "Orgs Admin Admin Access the main admin dashboard for managing orgs and sites" at bounding box center [229, 93] width 209 height 23
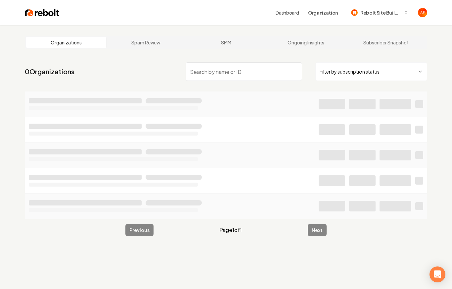
click at [354, 84] on nav "0 Organizations Filter by subscription status" at bounding box center [226, 74] width 403 height 29
click at [358, 78] on html "Dashboard Organization Rebolt Site Builder Organizations Spam Review SMM Ongoin…" at bounding box center [228, 144] width 457 height 289
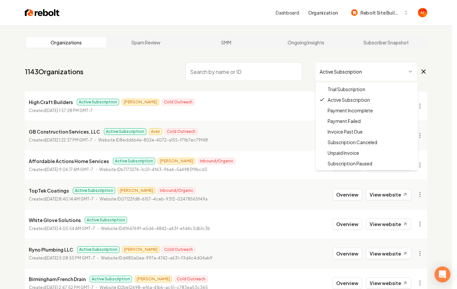
click at [381, 72] on html "Dashboard Organization Rebolt Site Builder Organizations Spam Review SMM Ongoin…" at bounding box center [228, 144] width 457 height 289
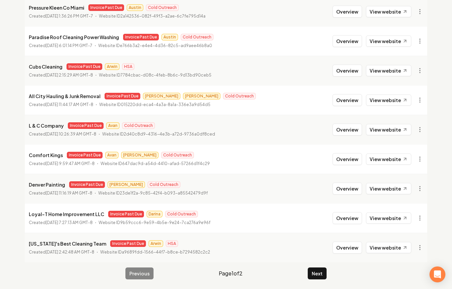
scroll to position [714, 0]
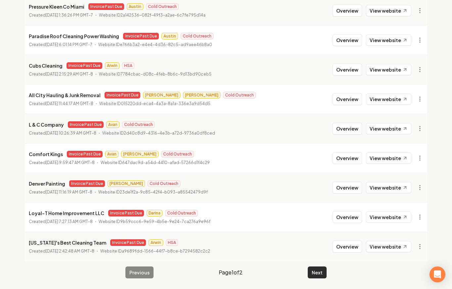
click at [318, 276] on button "Next" at bounding box center [317, 272] width 19 height 12
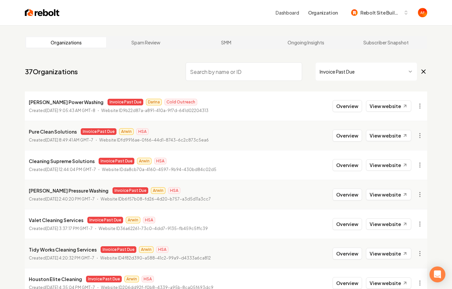
click at [44, 14] on img at bounding box center [42, 12] width 35 height 9
